Goal: Task Accomplishment & Management: Use online tool/utility

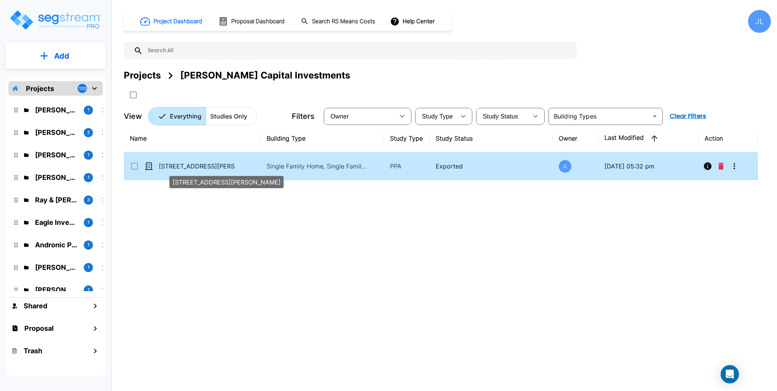
click at [190, 165] on p "[STREET_ADDRESS][PERSON_NAME]" at bounding box center [197, 166] width 76 height 9
click at [191, 165] on p "[STREET_ADDRESS][PERSON_NAME]" at bounding box center [197, 166] width 76 height 9
checkbox input "false"
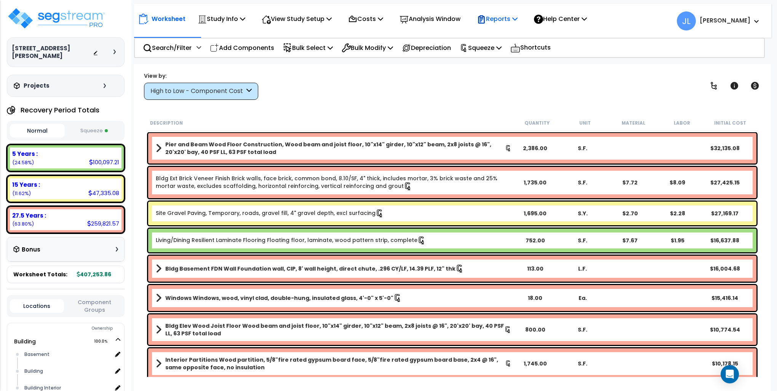
click at [509, 16] on p "Reports" at bounding box center [497, 19] width 41 height 10
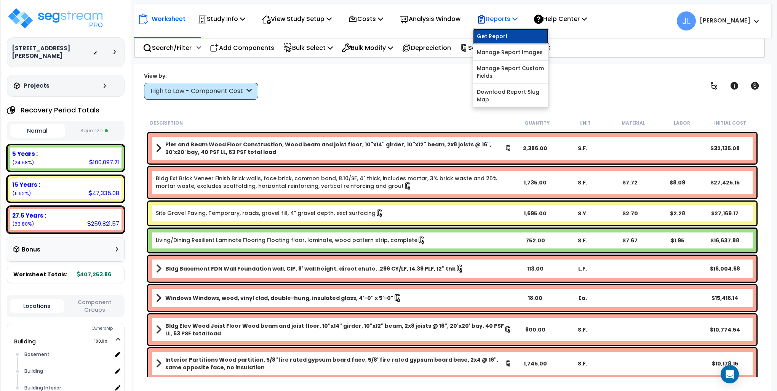
click at [504, 33] on link "Get Report" at bounding box center [510, 36] width 75 height 15
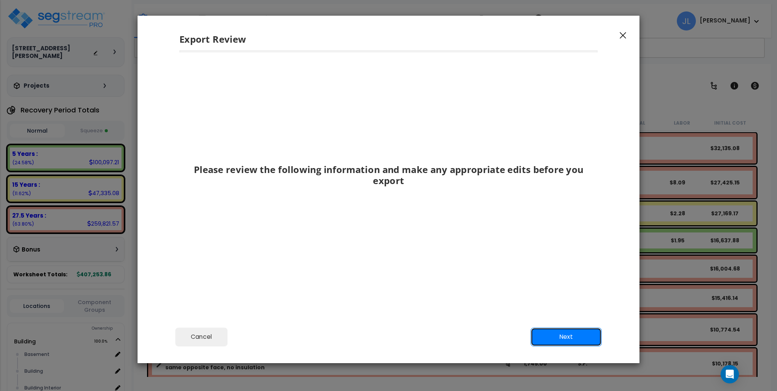
click at [565, 341] on button "Next" at bounding box center [566, 336] width 71 height 19
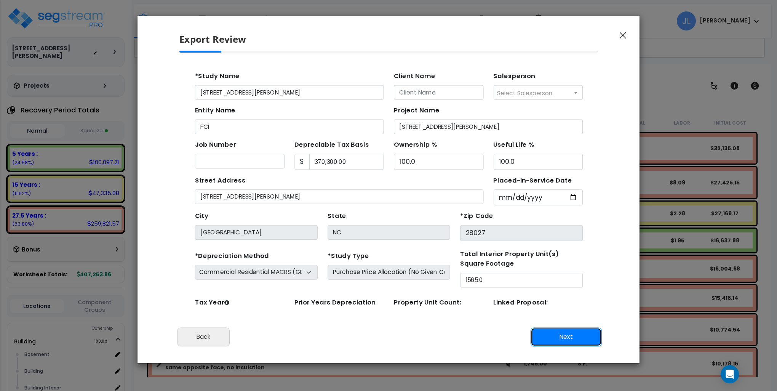
click at [566, 335] on button "Next" at bounding box center [566, 336] width 71 height 19
type input "9538"
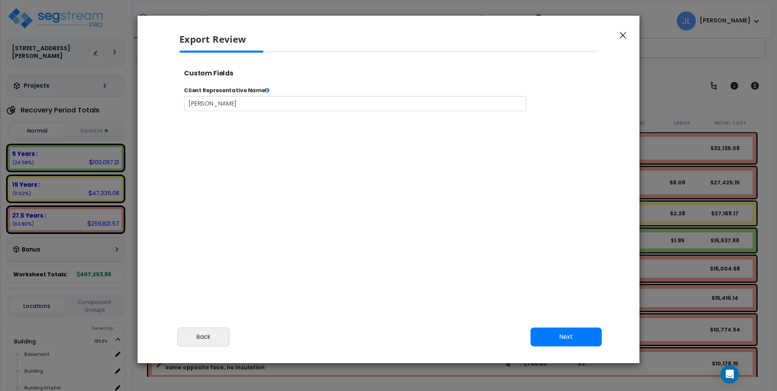
select select "2024"
click at [566, 335] on button "Next" at bounding box center [566, 336] width 71 height 19
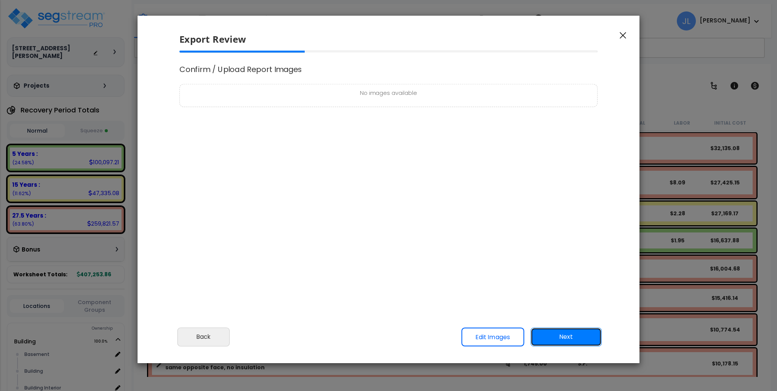
click at [566, 335] on button "Next" at bounding box center [566, 336] width 71 height 19
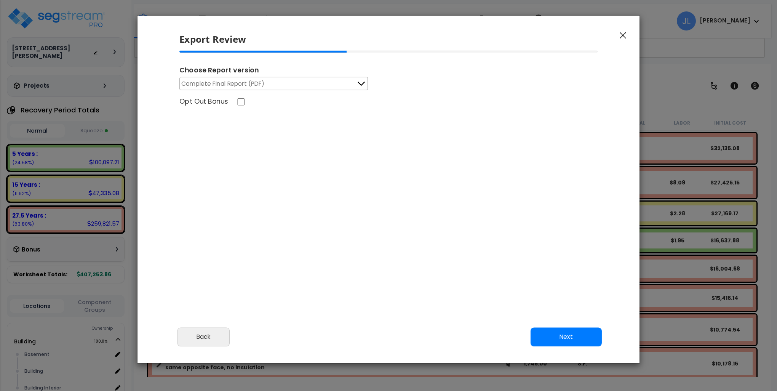
click at [255, 87] on span "Complete Final Report (PDF)" at bounding box center [222, 84] width 83 height 10
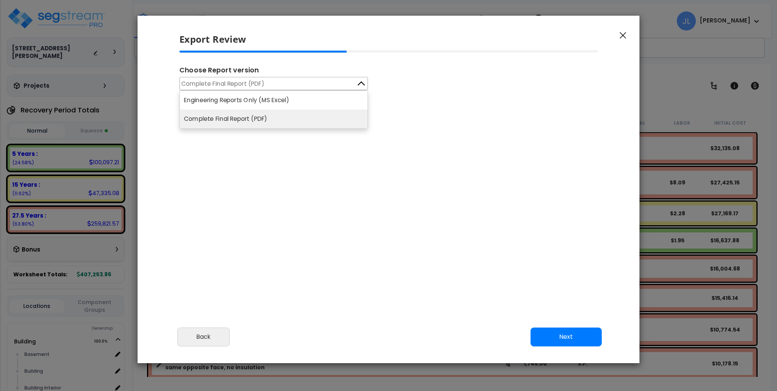
click at [255, 87] on span "Complete Final Report (PDF)" at bounding box center [222, 84] width 83 height 10
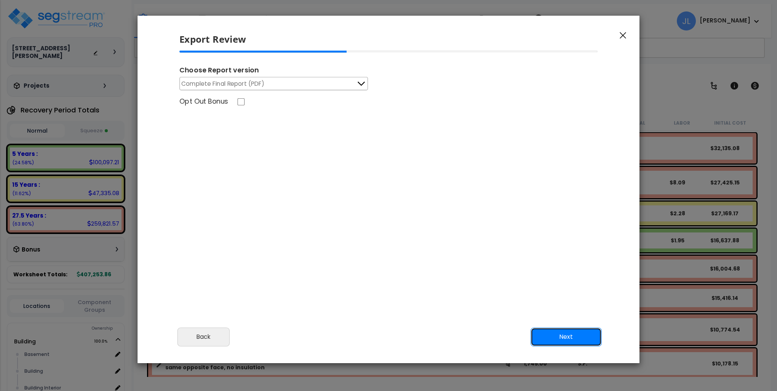
click at [566, 340] on button "Next" at bounding box center [566, 336] width 71 height 19
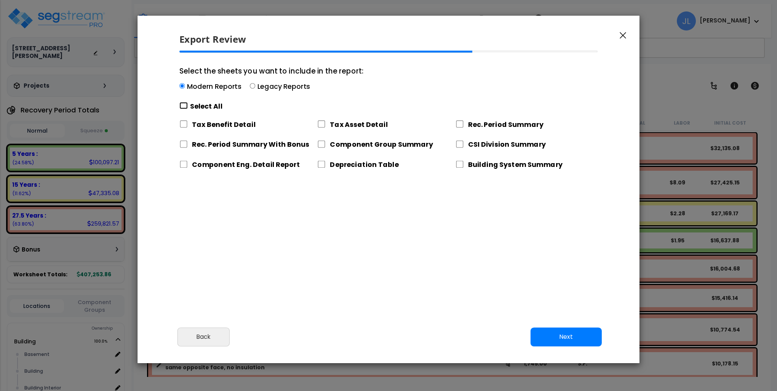
click at [181, 103] on input "Select the sheets you want to include in the report: Modern Reports Legacy Repo…" at bounding box center [183, 105] width 8 height 7
checkbox input "true"
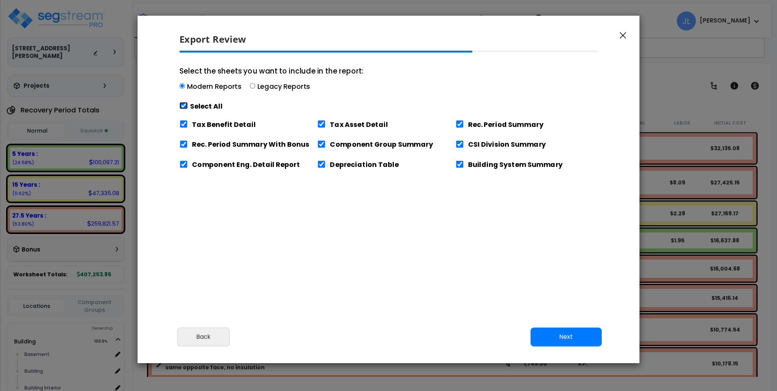
checkbox input "true"
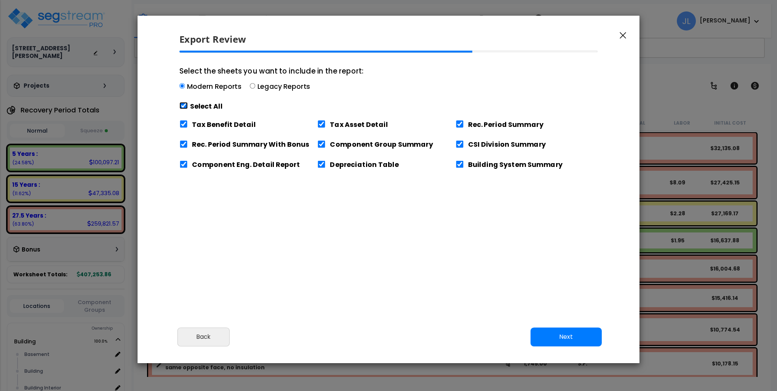
checkbox input "true"
click at [575, 337] on button "Next" at bounding box center [566, 336] width 71 height 19
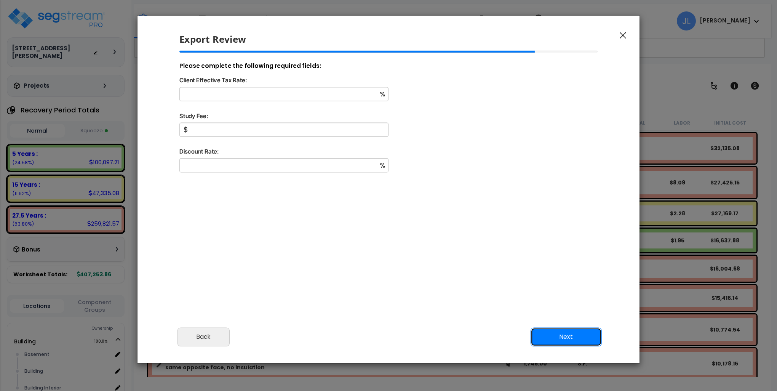
click at [575, 336] on button "Next" at bounding box center [566, 336] width 71 height 19
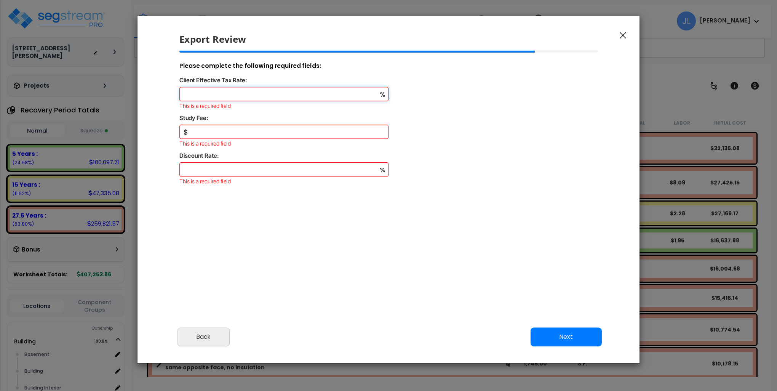
click at [249, 92] on input "Client Effective Tax Rate:" at bounding box center [283, 94] width 209 height 14
type input "20"
type input "5,000"
type input "8"
click at [561, 340] on button "Next" at bounding box center [566, 336] width 71 height 19
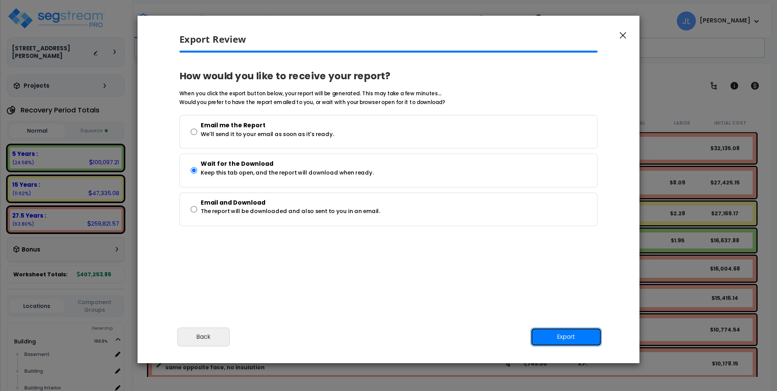
click at [561, 340] on button "Export" at bounding box center [566, 336] width 71 height 19
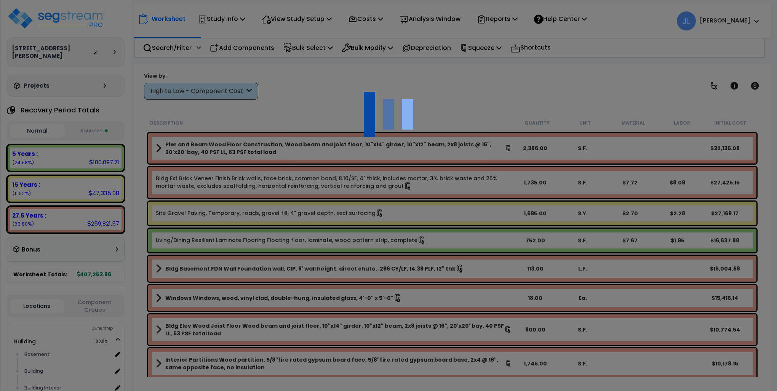
click at [542, 83] on div at bounding box center [388, 195] width 777 height 391
